Goal: Check status

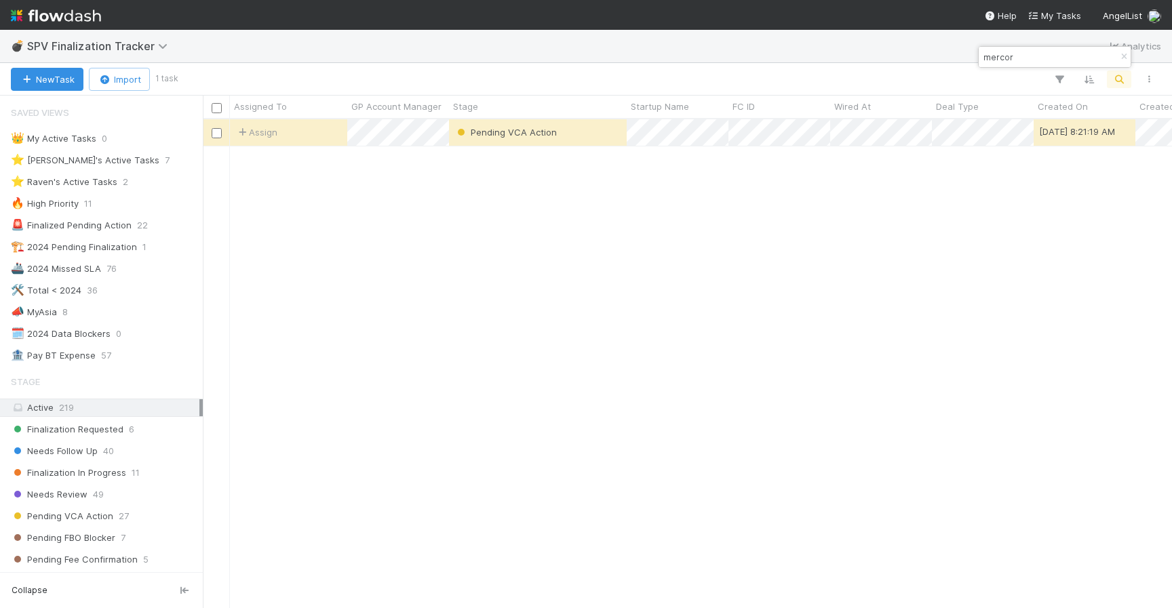
scroll to position [488, 969]
type input "mercor"
click at [586, 132] on div "Pending VCA Action" at bounding box center [538, 132] width 178 height 26
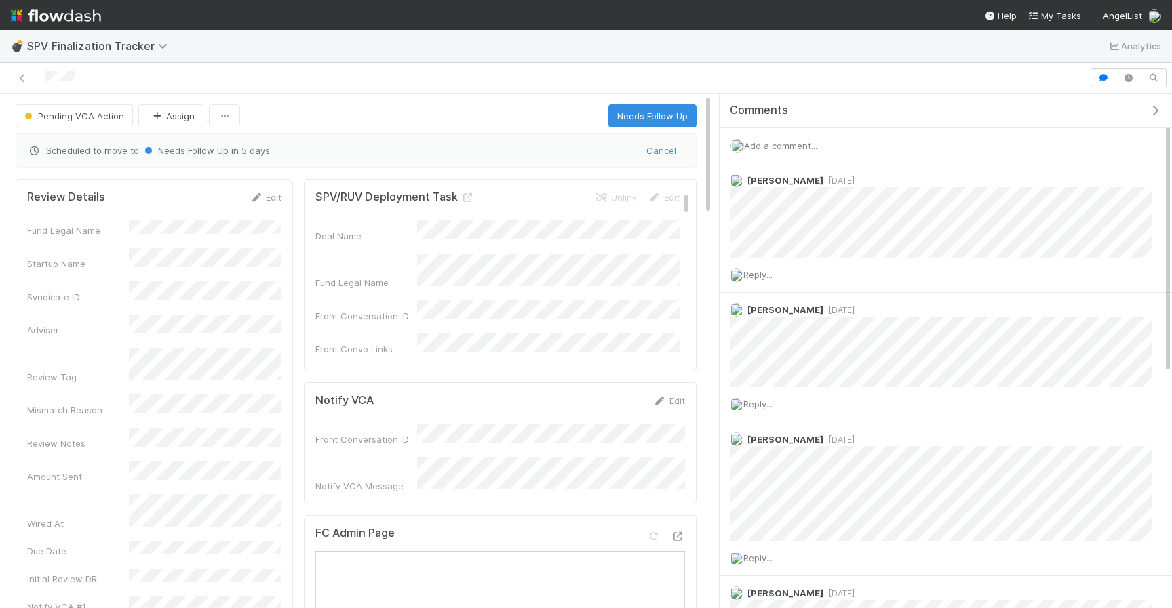
click at [804, 137] on div "Add a comment..." at bounding box center [946, 145] width 452 height 35
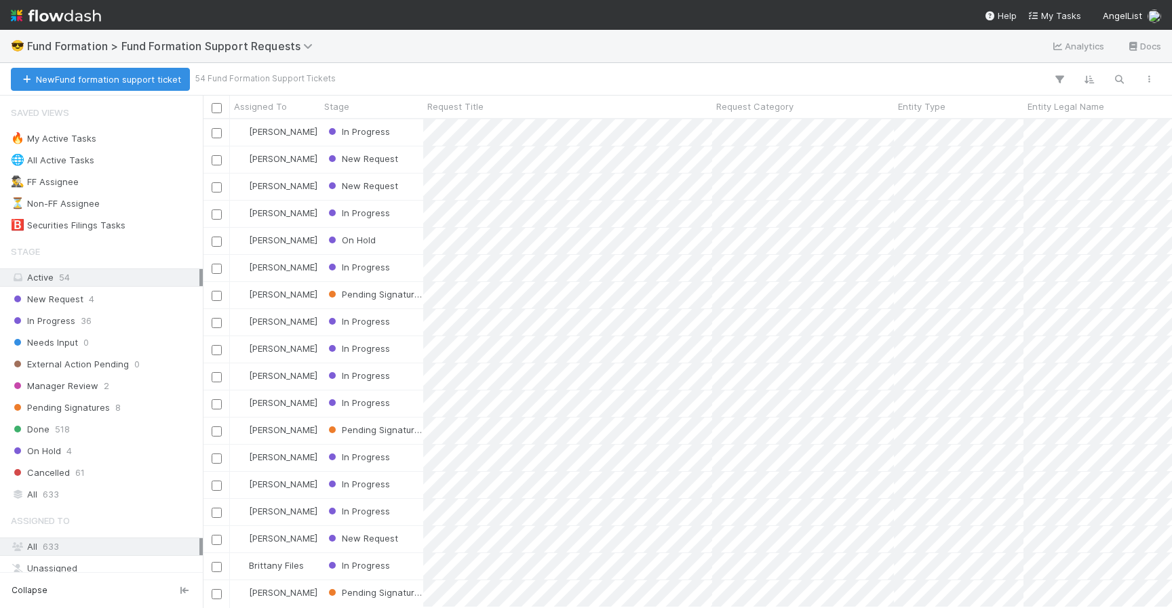
scroll to position [0, 1]
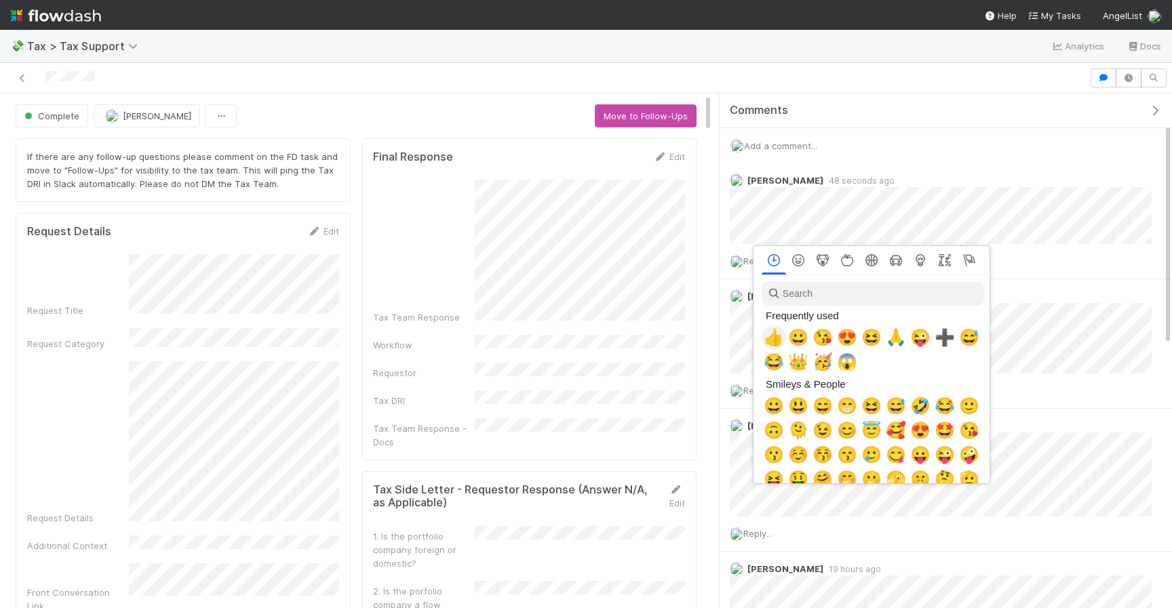
click at [773, 330] on span "👍" at bounding box center [774, 337] width 20 height 19
